Goal: Task Accomplishment & Management: Manage account settings

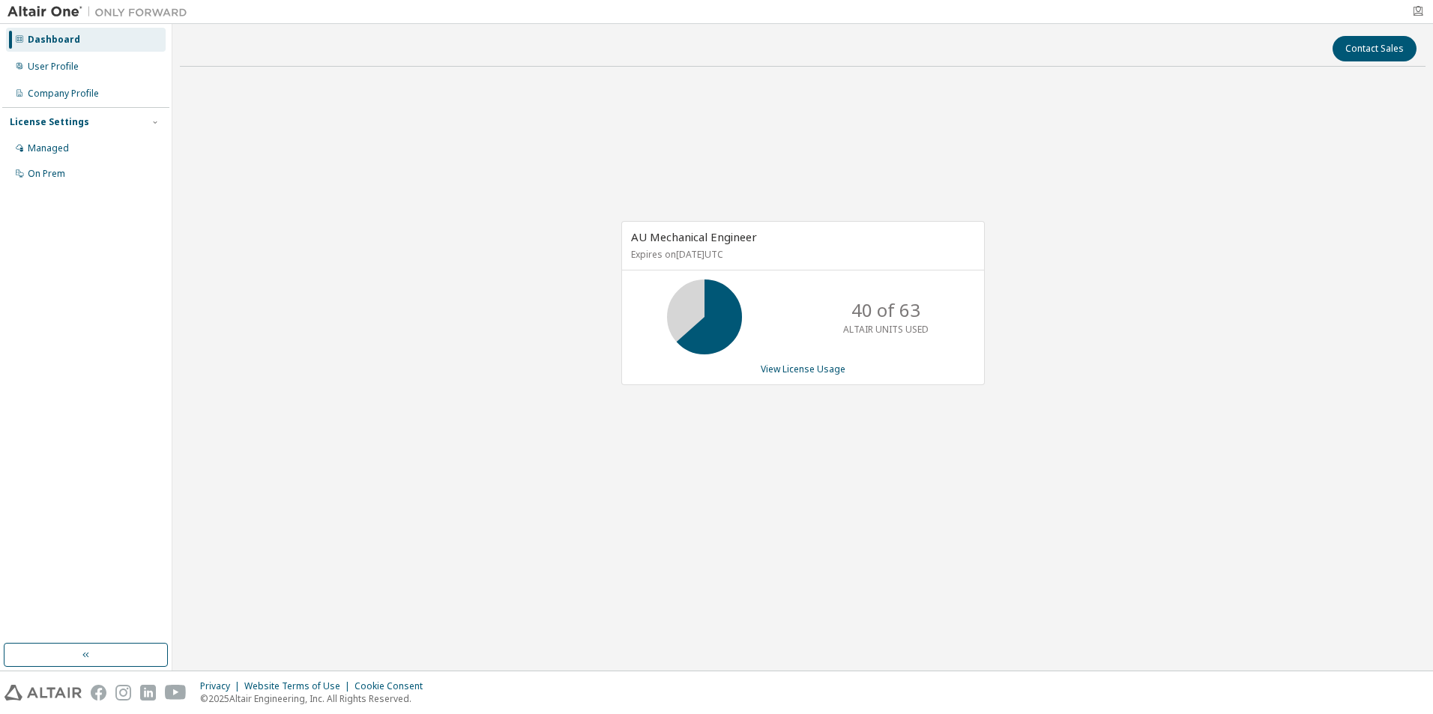
click at [1420, 7] on icon "button" at bounding box center [1418, 11] width 12 height 12
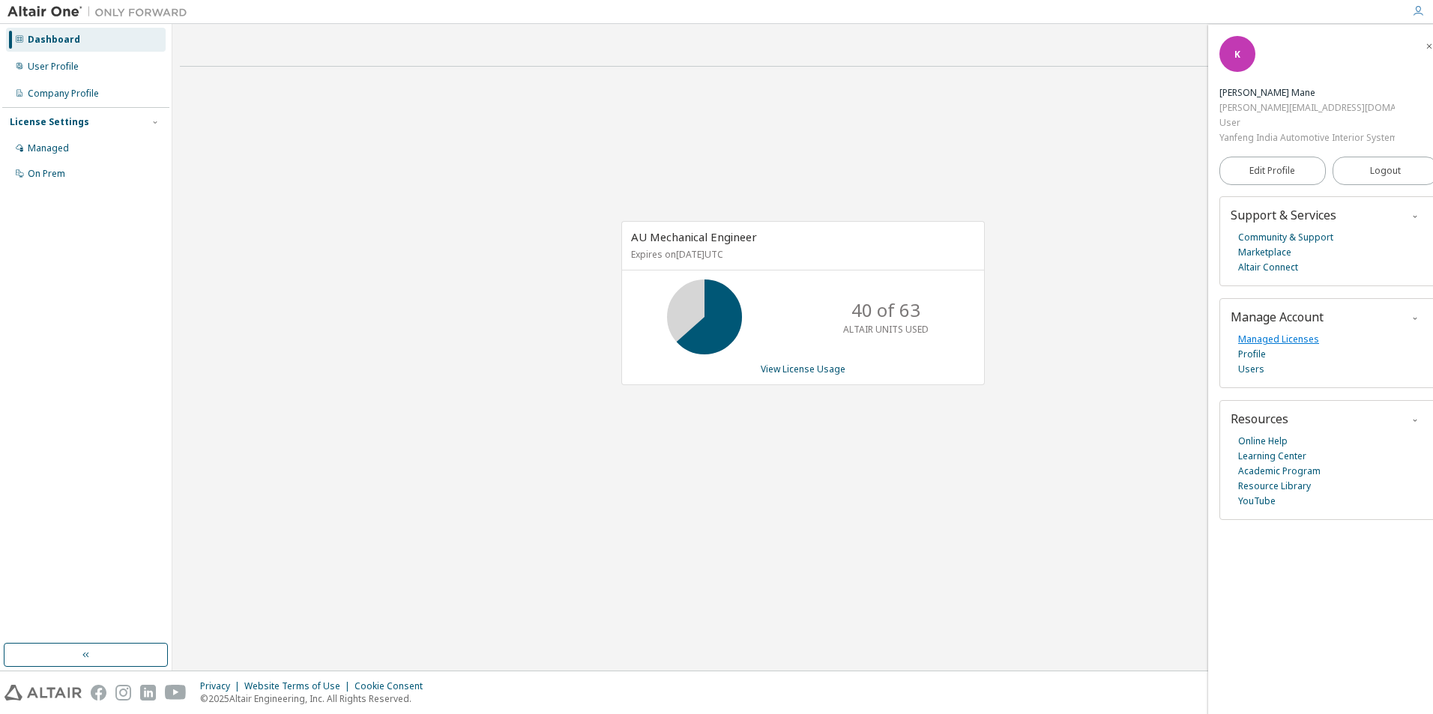
click at [1295, 341] on link "Managed Licenses" at bounding box center [1278, 339] width 81 height 15
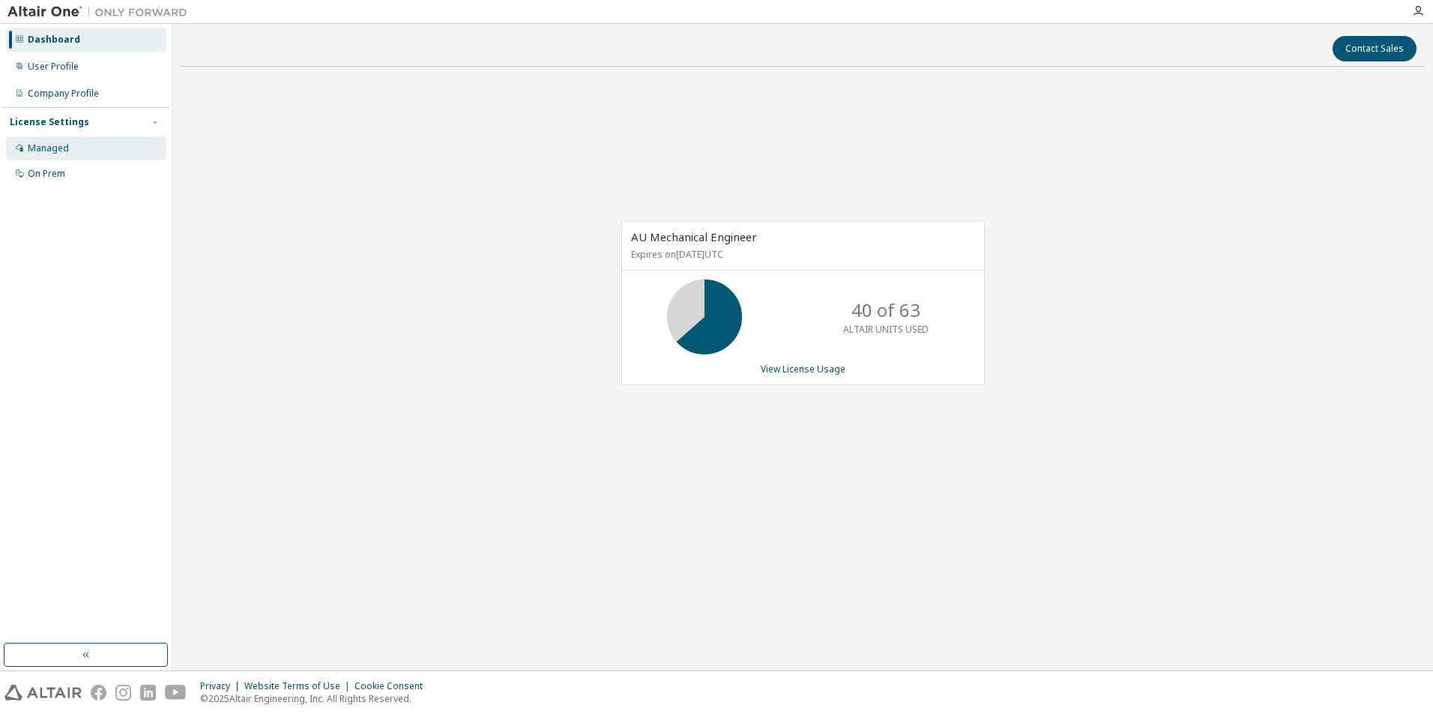
click at [49, 151] on div "Managed" at bounding box center [48, 148] width 41 height 12
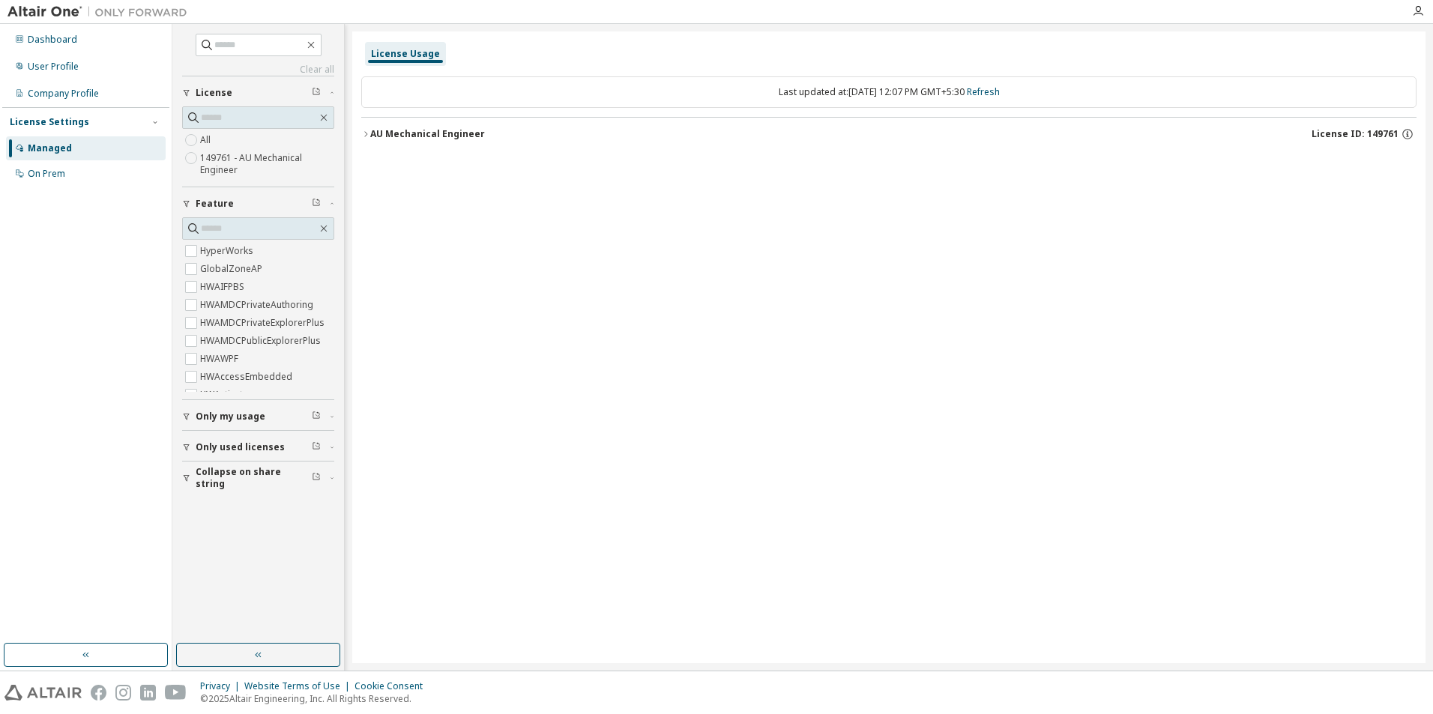
drag, startPoint x: 888, startPoint y: 752, endPoint x: 1435, endPoint y: 752, distance: 546.9
click at [1432, 713] on html "Dashboard User Profile Company Profile License Settings Managed On Prem Clear a…" at bounding box center [716, 357] width 1433 height 714
click at [32, 16] on img at bounding box center [100, 11] width 187 height 15
click at [58, 67] on div "User Profile" at bounding box center [53, 67] width 51 height 12
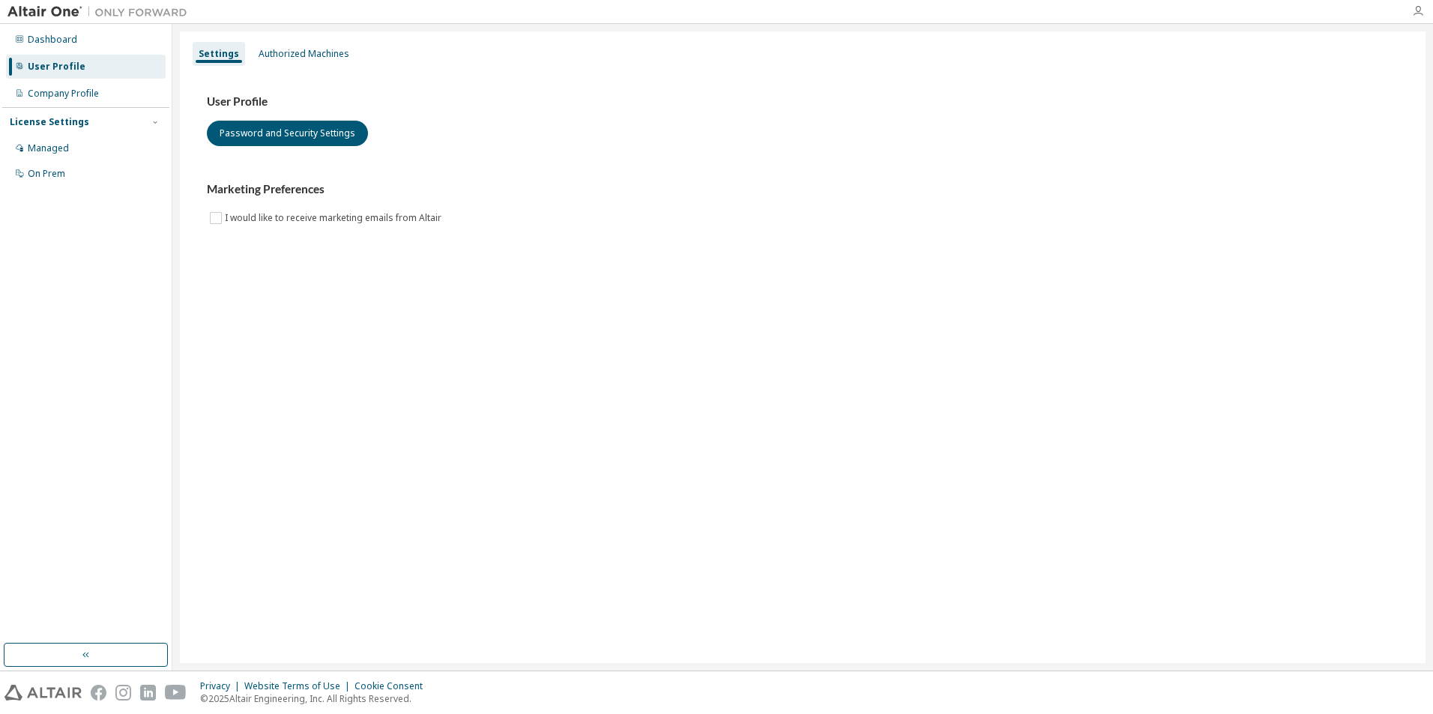
click at [1417, 12] on icon "button" at bounding box center [1418, 11] width 12 height 12
